Goal: Browse casually: Explore the website without a specific task or goal

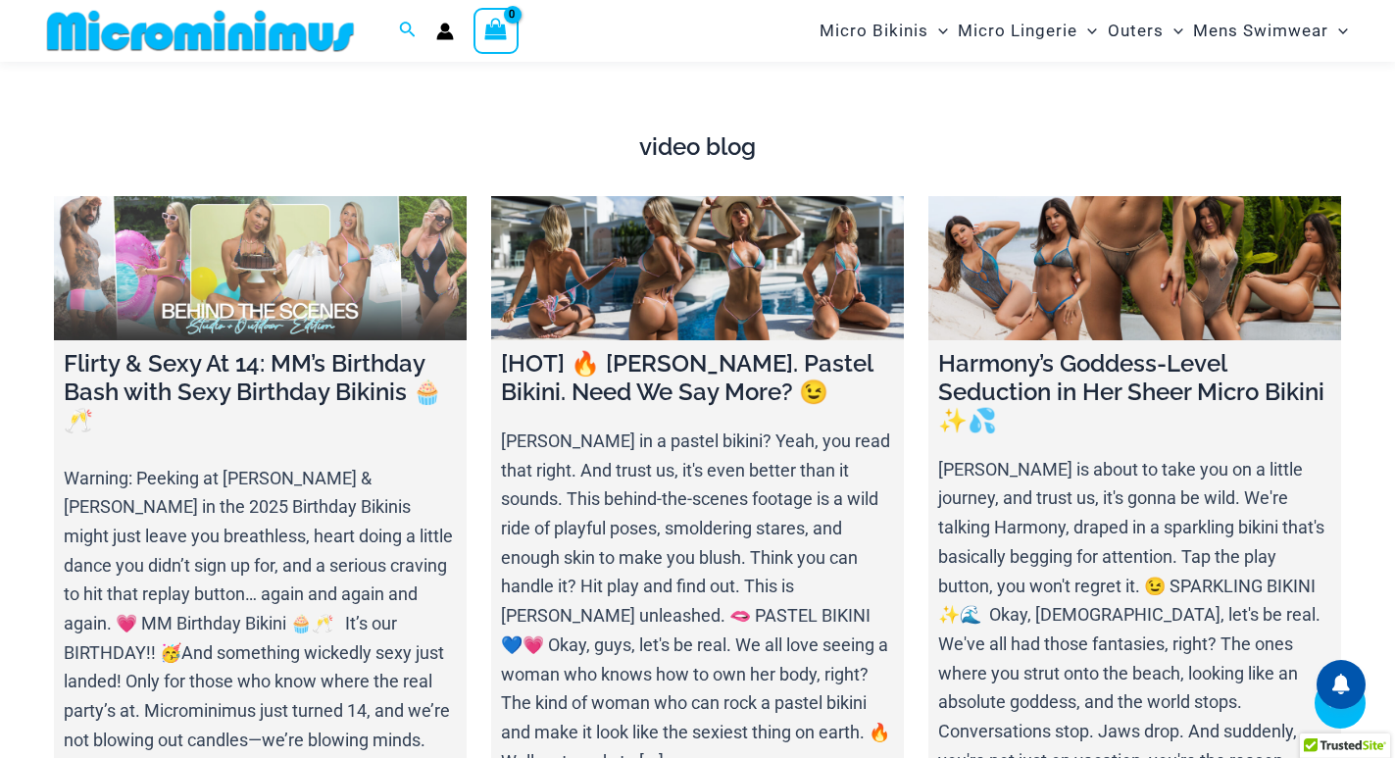
scroll to position [6748, 0]
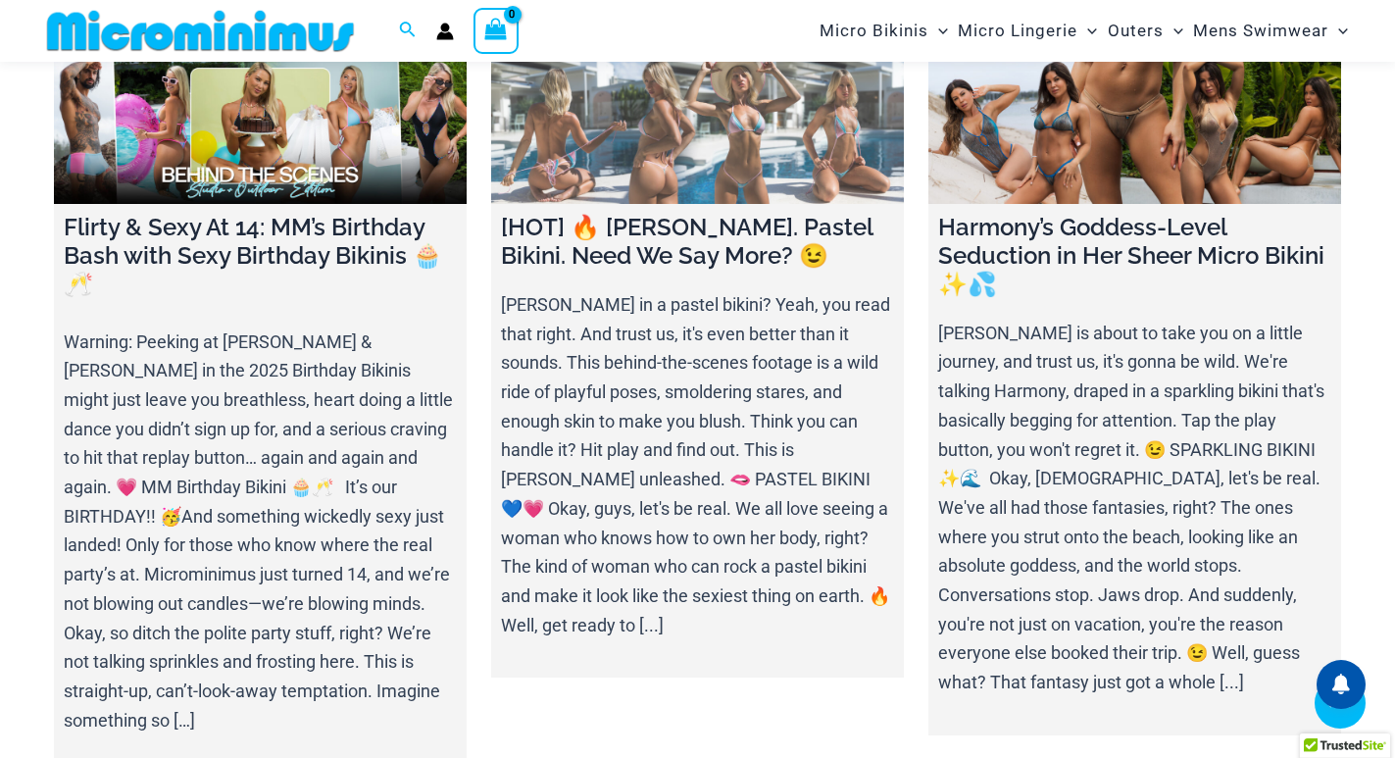
click at [625, 135] on link at bounding box center [697, 132] width 413 height 145
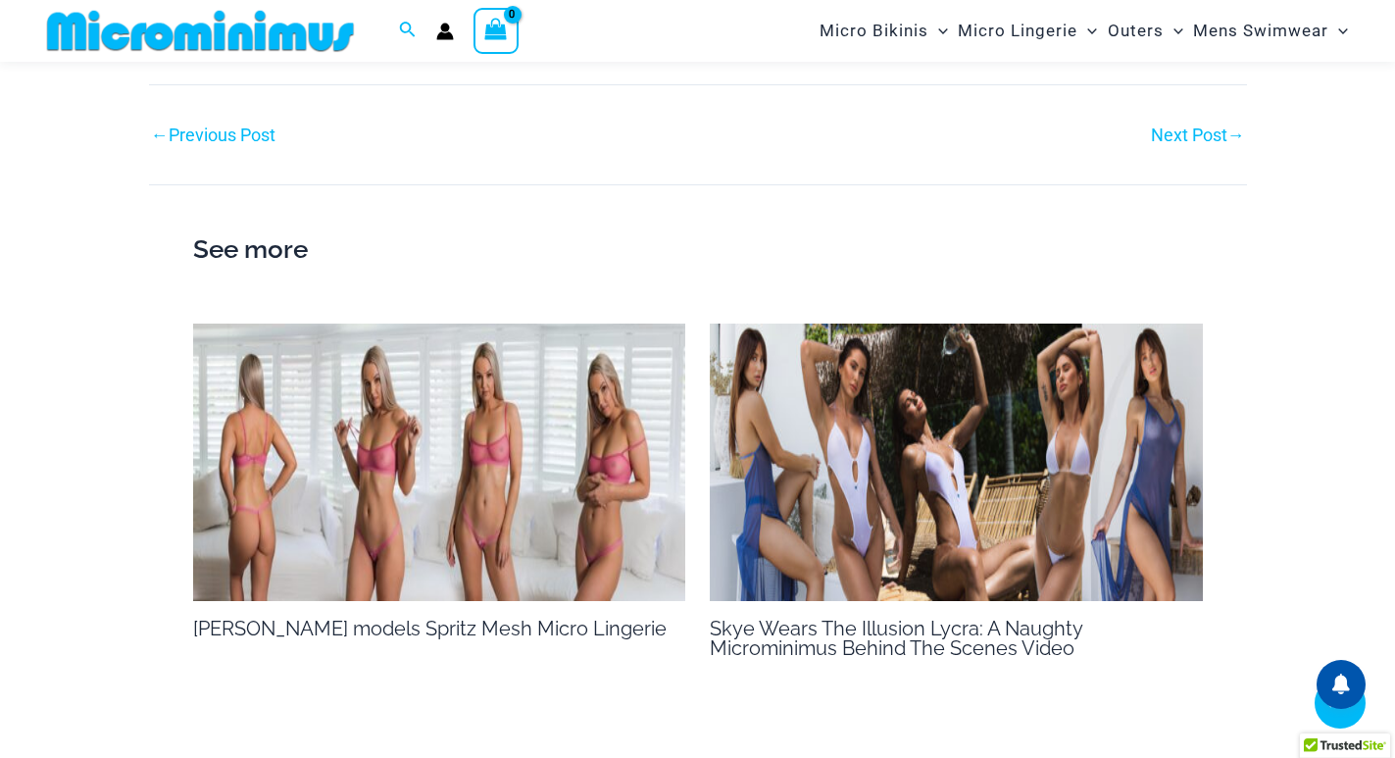
scroll to position [2239, 0]
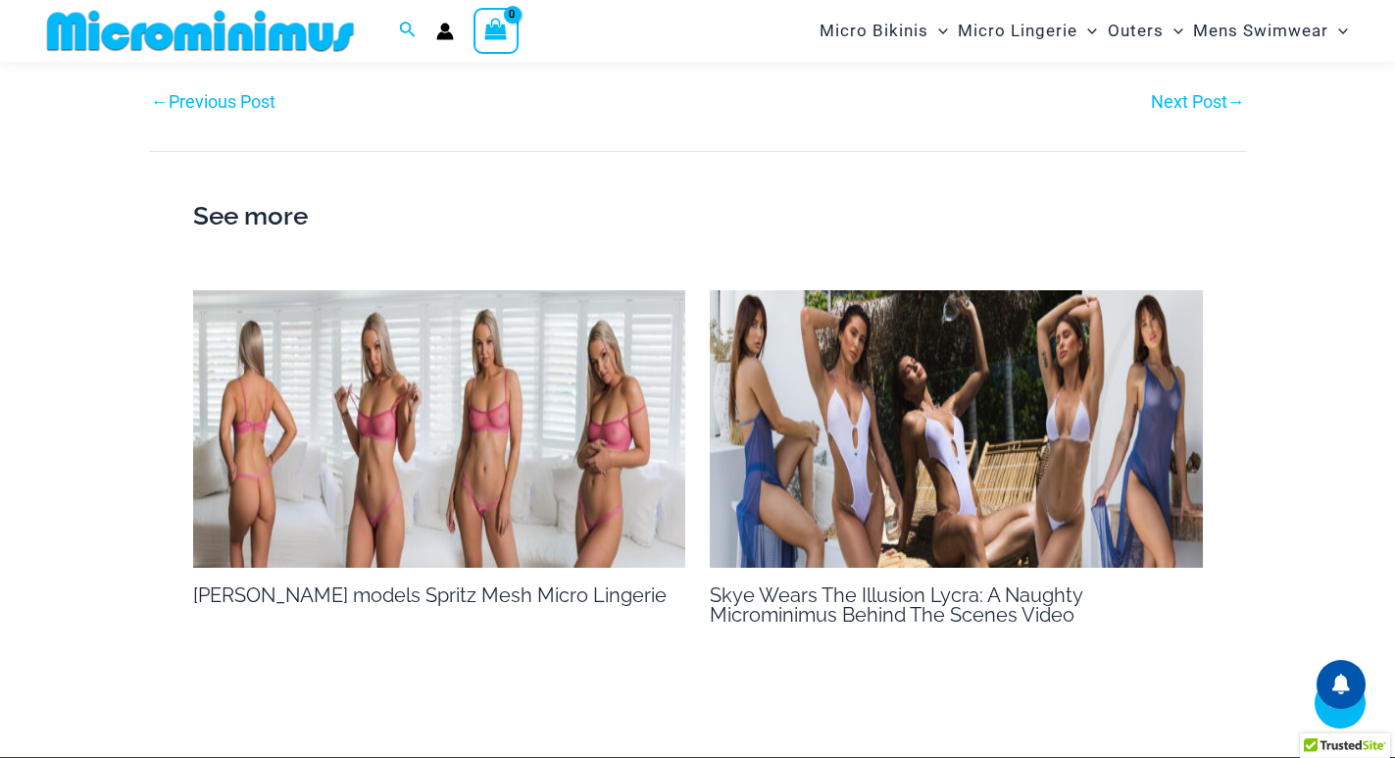
click at [400, 388] on img at bounding box center [439, 428] width 493 height 277
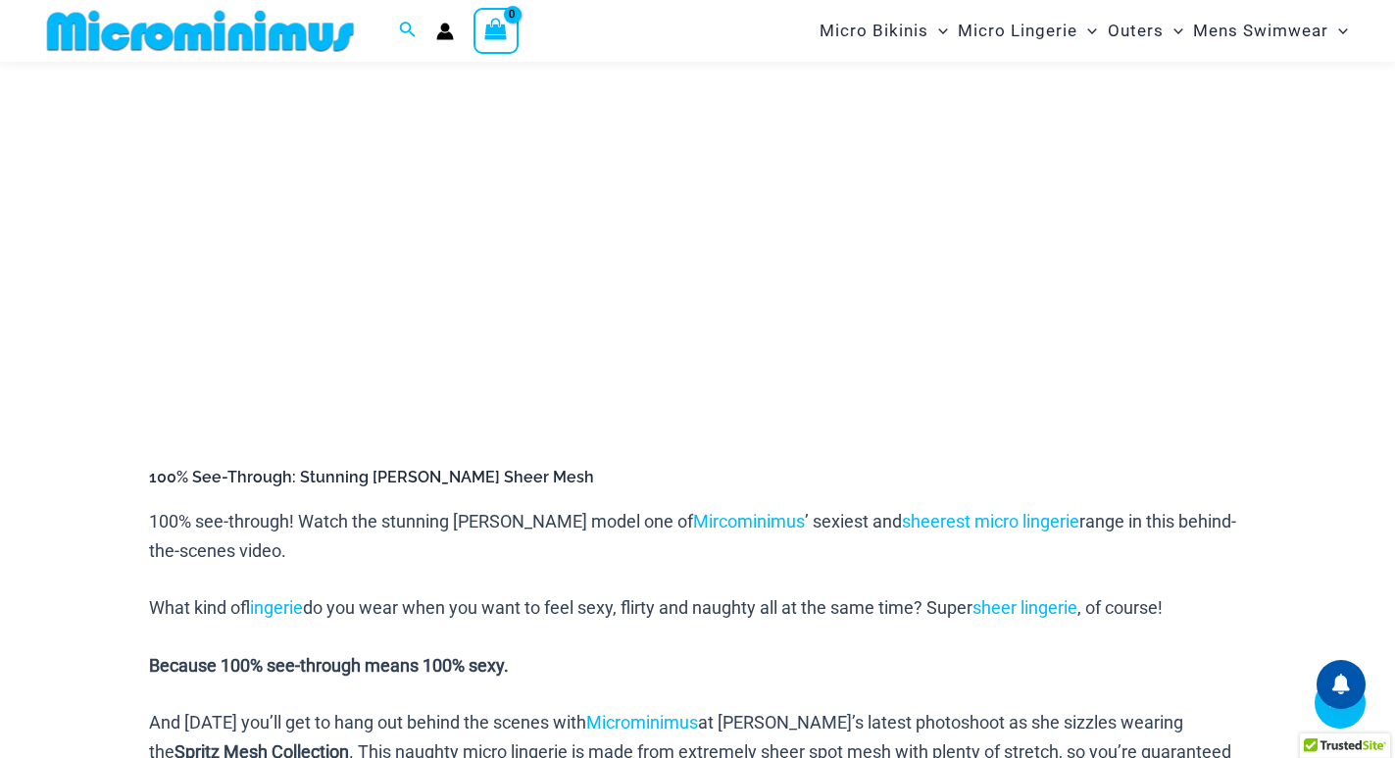
scroll to position [409, 0]
